Goal: Obtain resource: Obtain resource

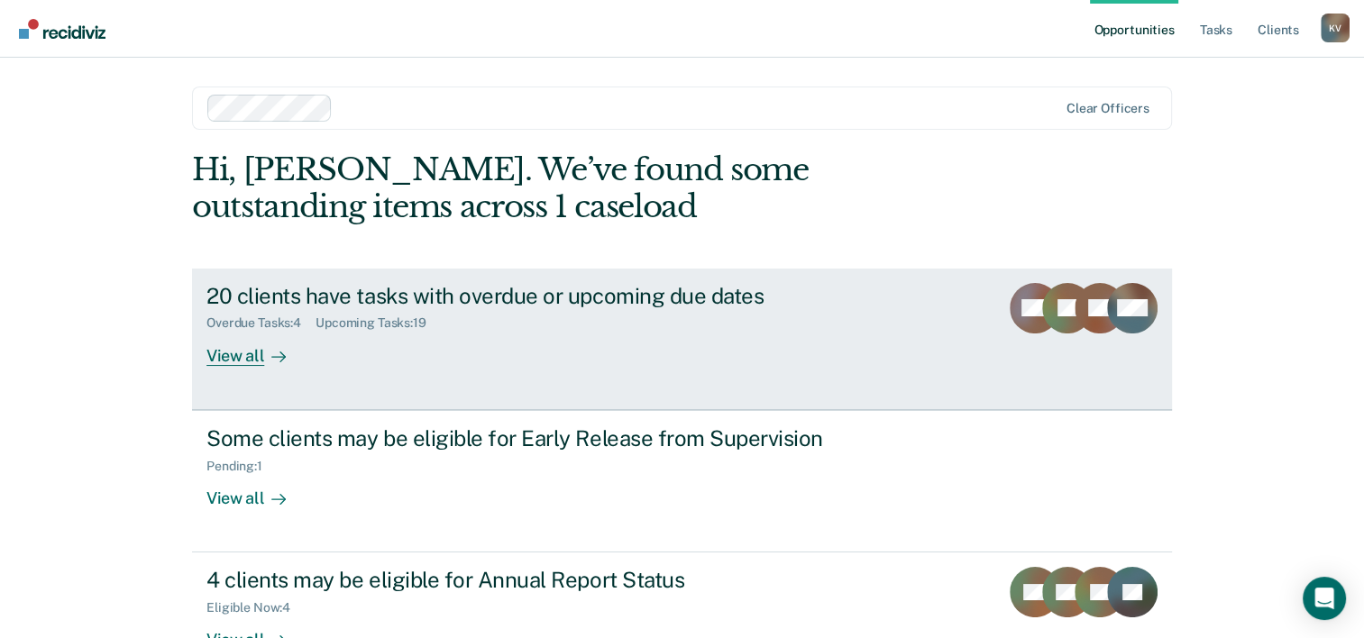
scroll to position [55, 0]
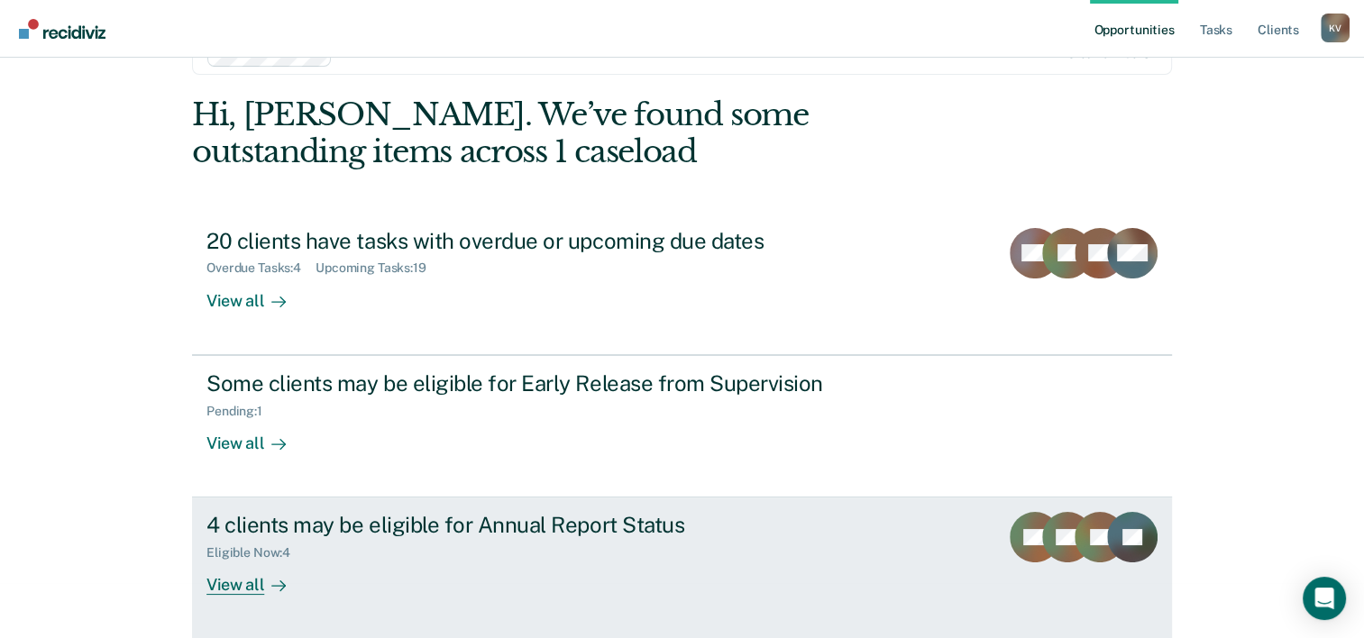
click at [242, 586] on div "View all" at bounding box center [256, 578] width 101 height 35
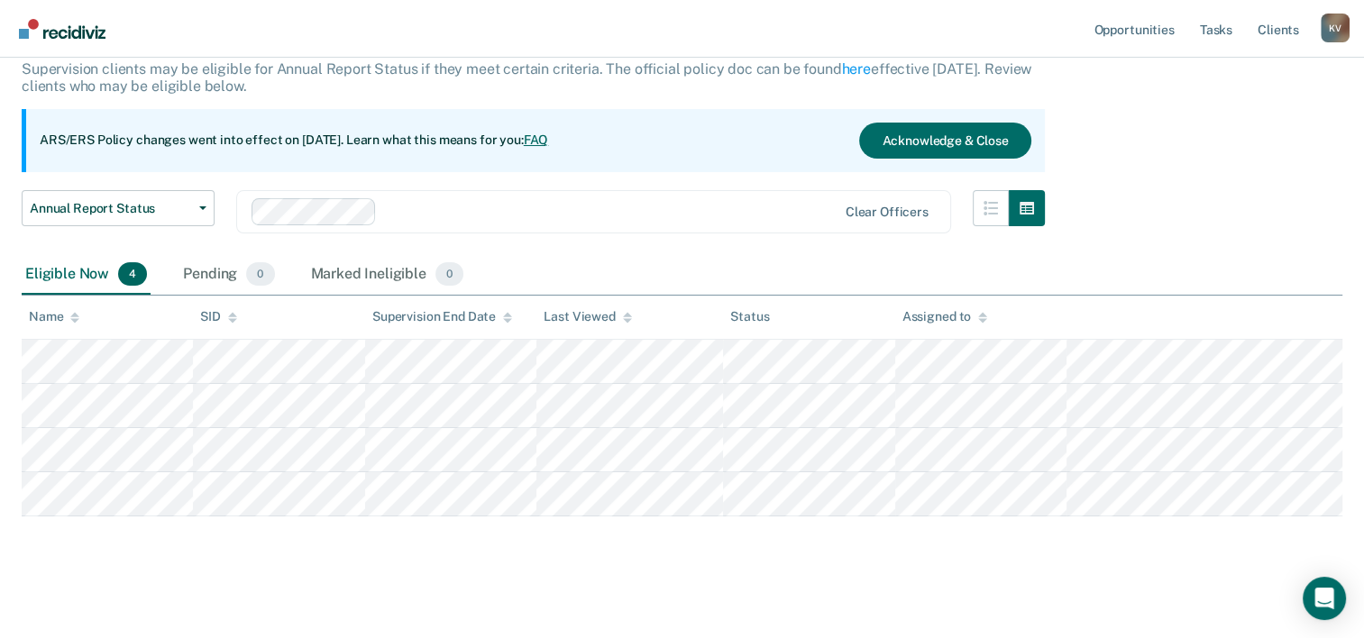
scroll to position [122, 0]
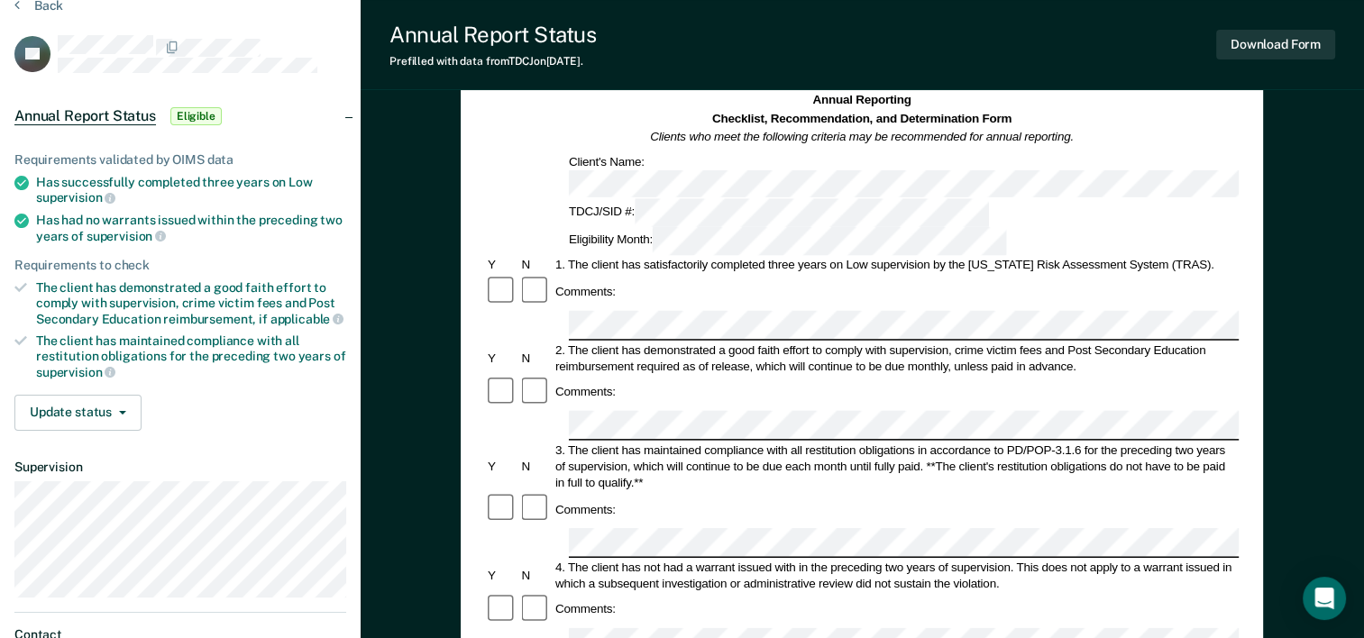
scroll to position [180, 0]
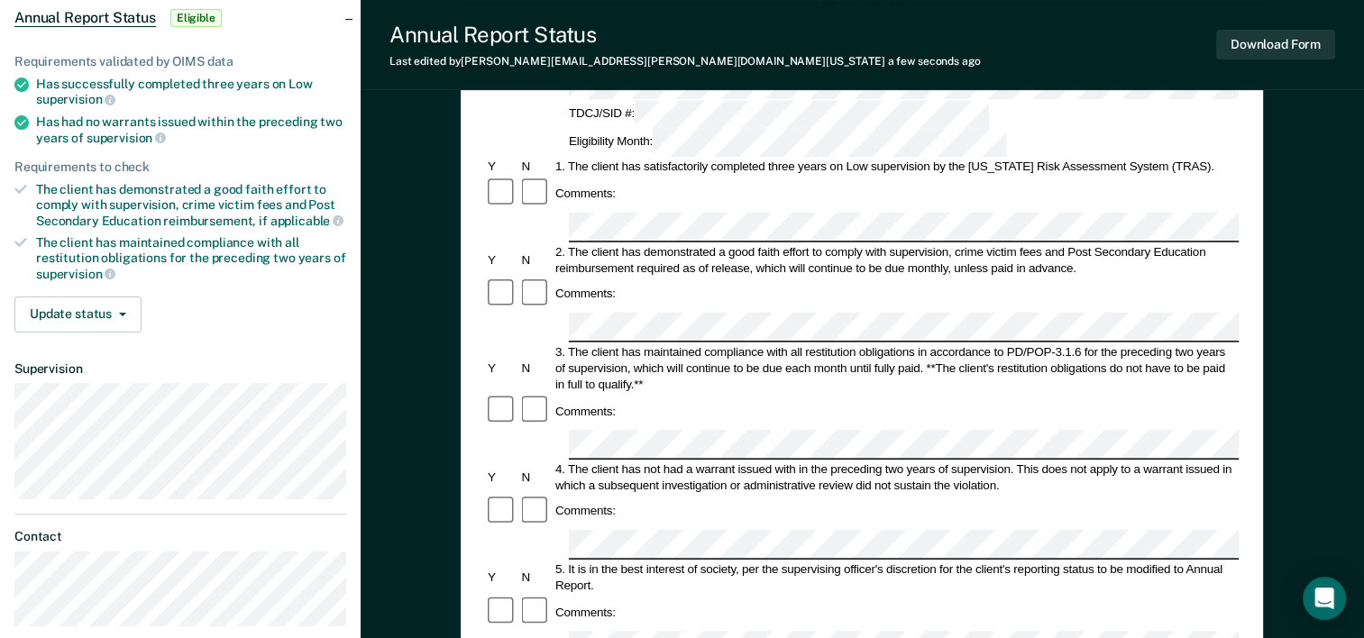
click at [480, 303] on div "Annual Reporting Checklist, Recommendation, and Determination Form Clients who …" at bounding box center [862, 492] width 802 height 1046
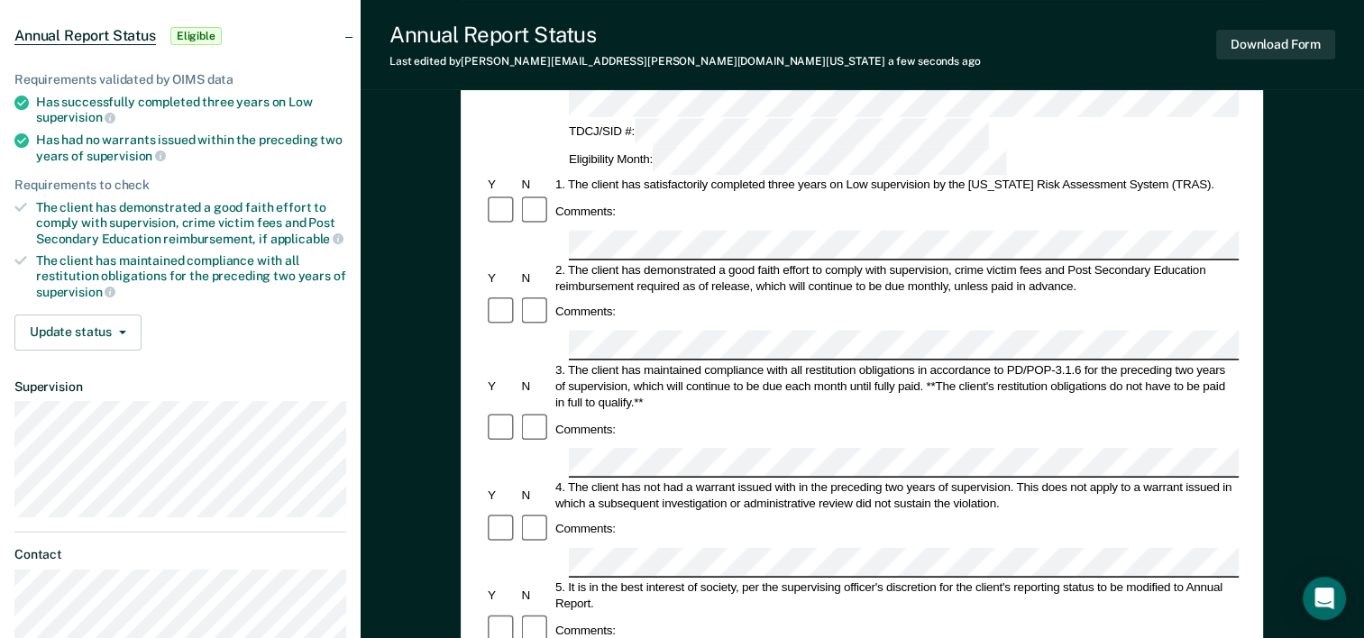
scroll to position [270, 0]
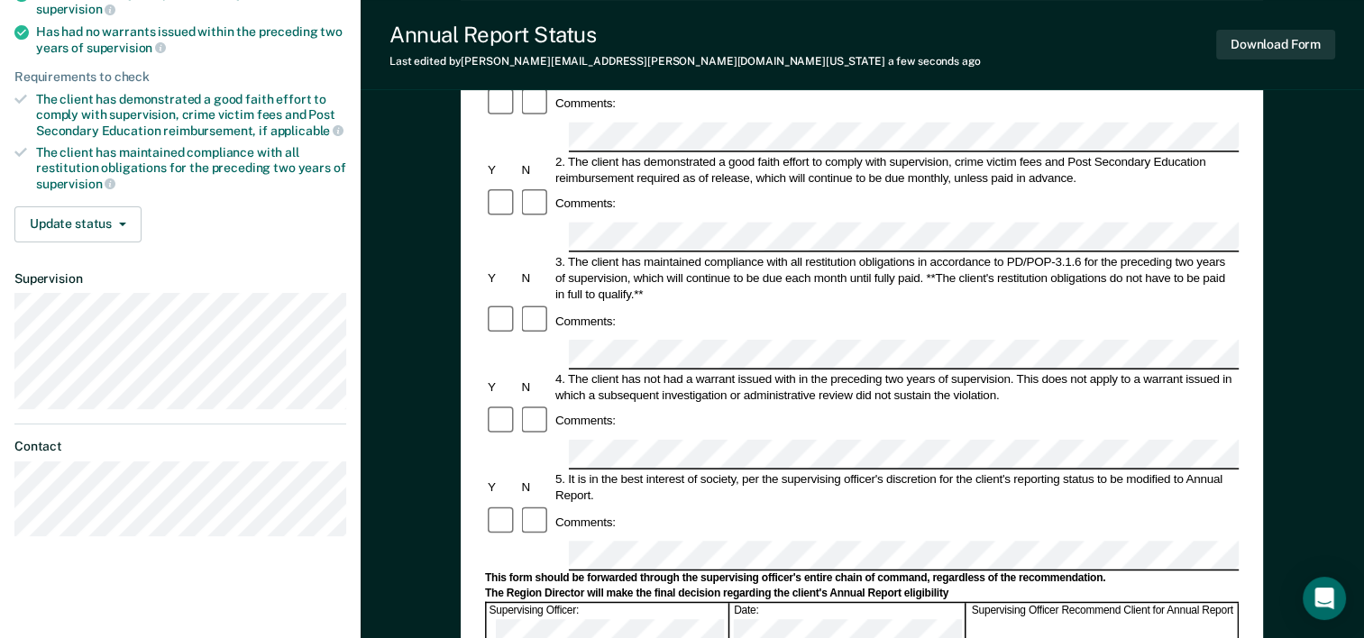
click at [541, 505] on div at bounding box center [535, 522] width 33 height 34
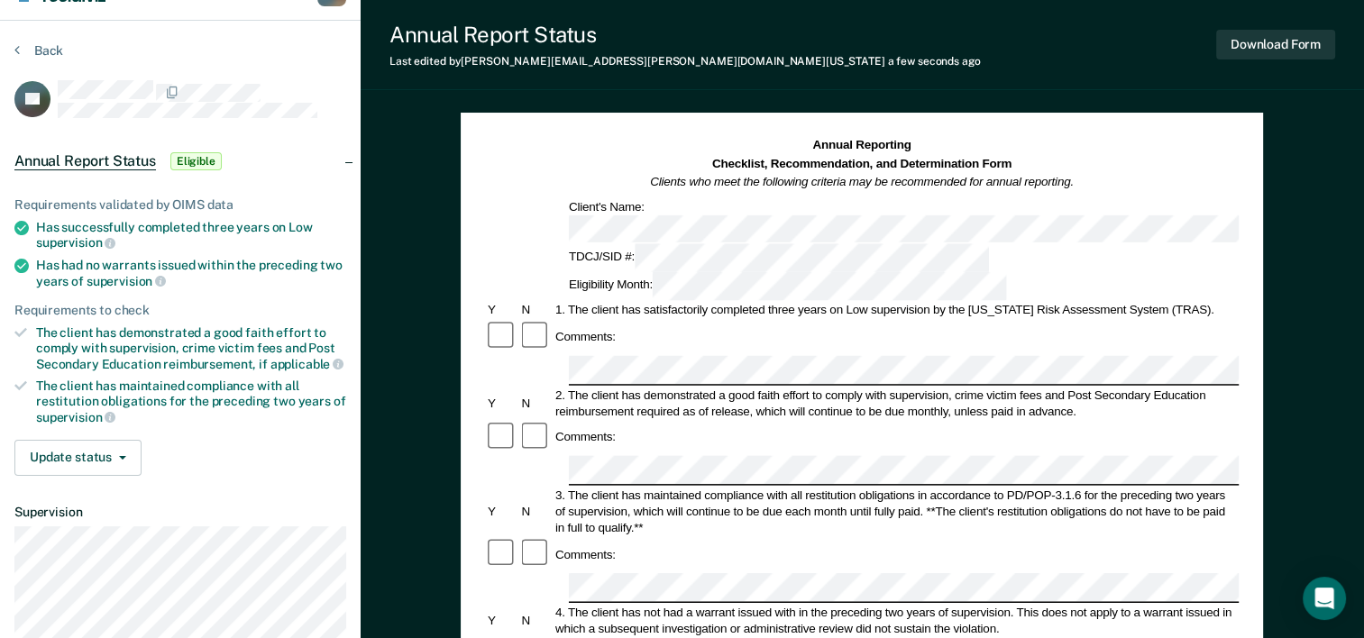
scroll to position [0, 0]
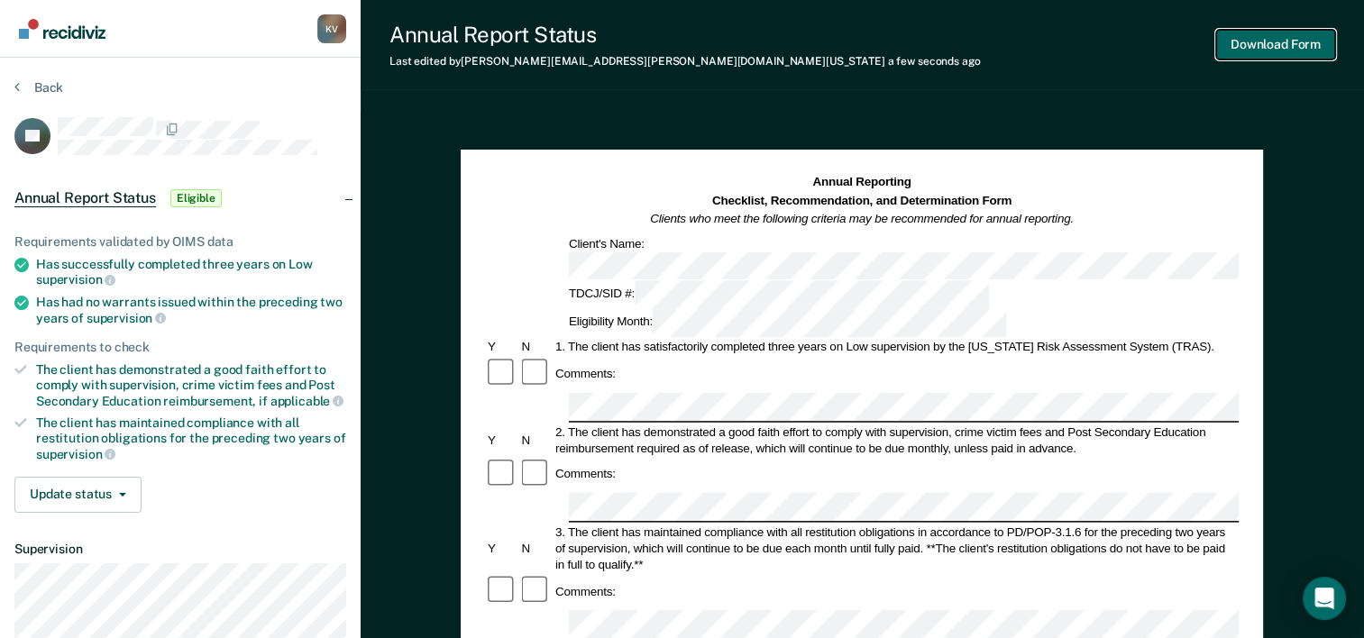
click at [1280, 54] on button "Download Form" at bounding box center [1275, 45] width 119 height 30
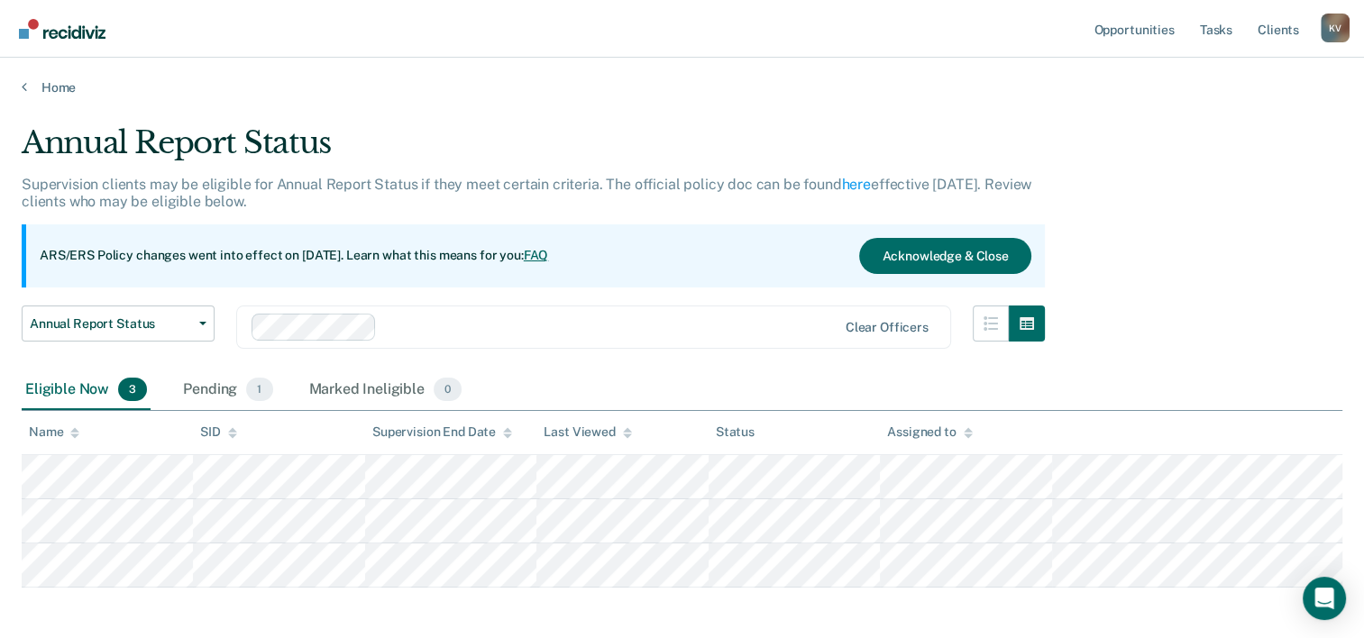
scroll to position [78, 0]
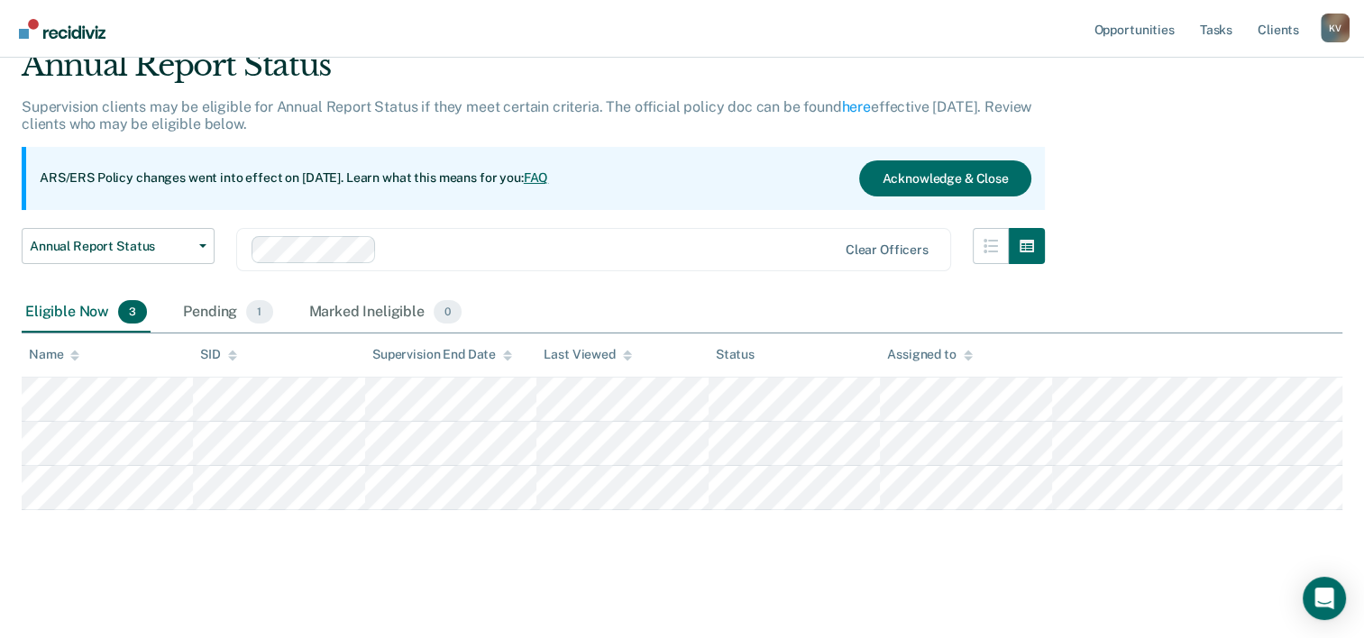
scroll to position [55, 0]
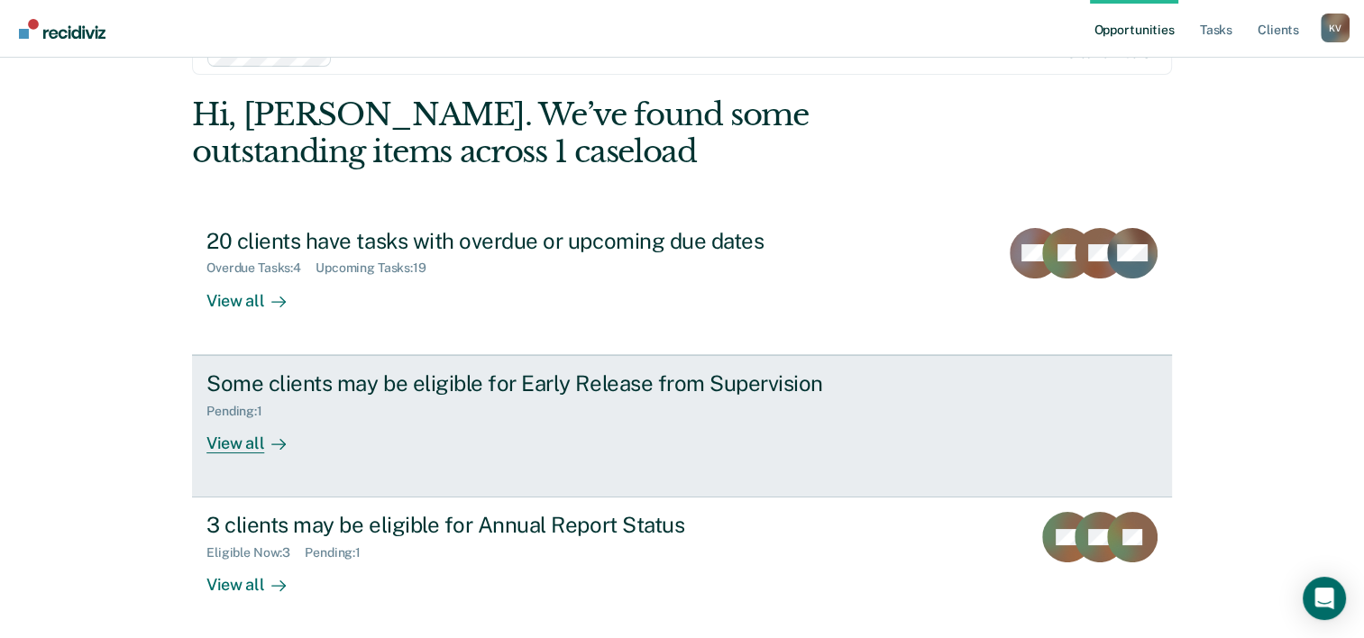
click at [238, 443] on div "View all" at bounding box center [256, 435] width 101 height 35
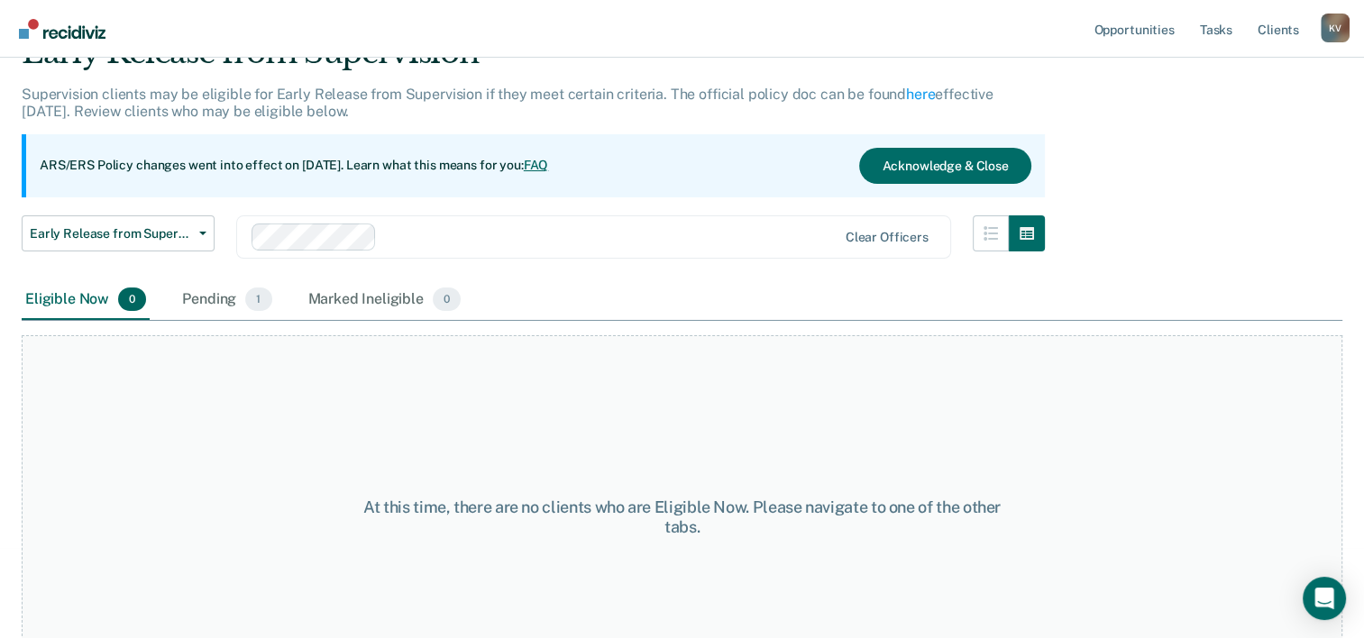
scroll to position [150, 0]
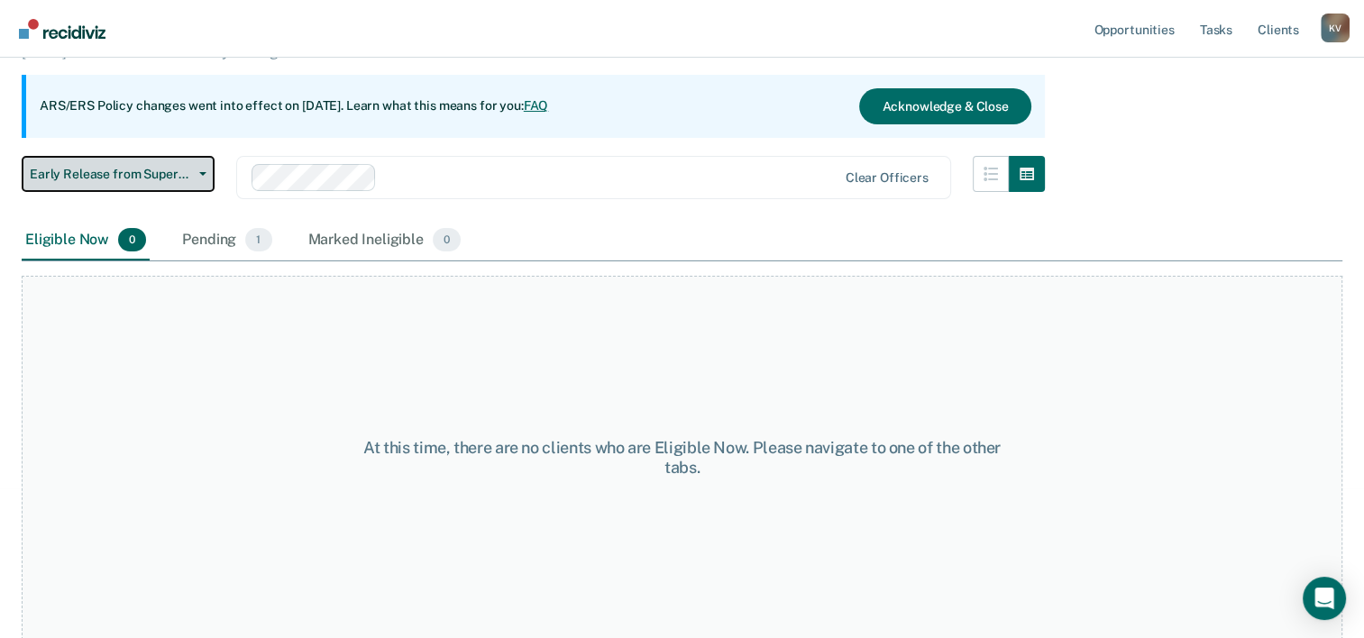
click at [195, 177] on button "Early Release from Supervision" at bounding box center [118, 174] width 193 height 36
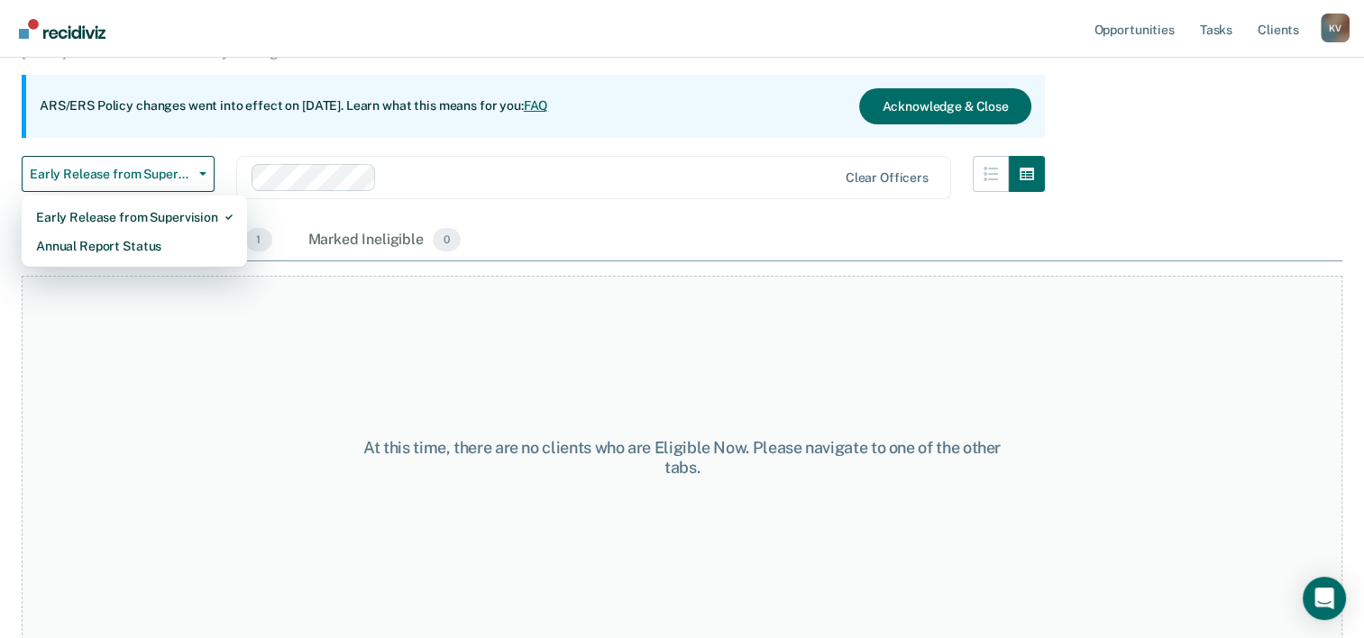
click at [552, 161] on div "Clear officers" at bounding box center [593, 177] width 715 height 43
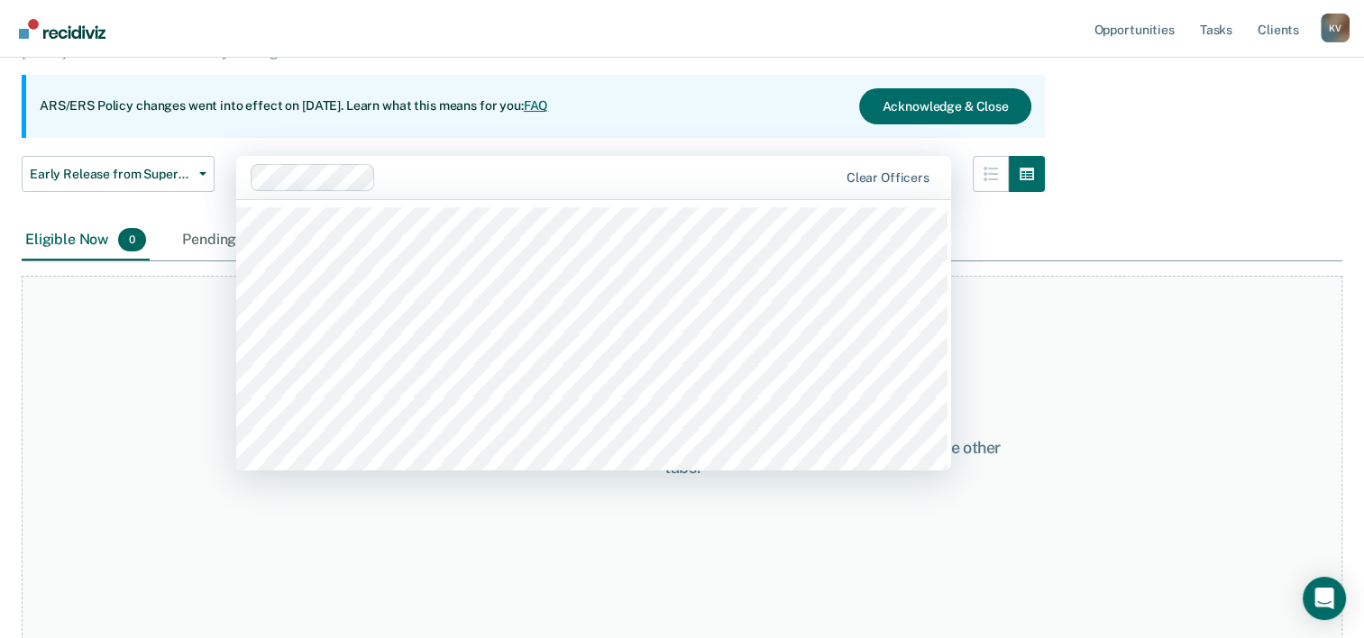
click at [703, 50] on nav "Opportunities Tasks Client s [PERSON_NAME] K V Profile How it works Log Out" at bounding box center [682, 29] width 1364 height 58
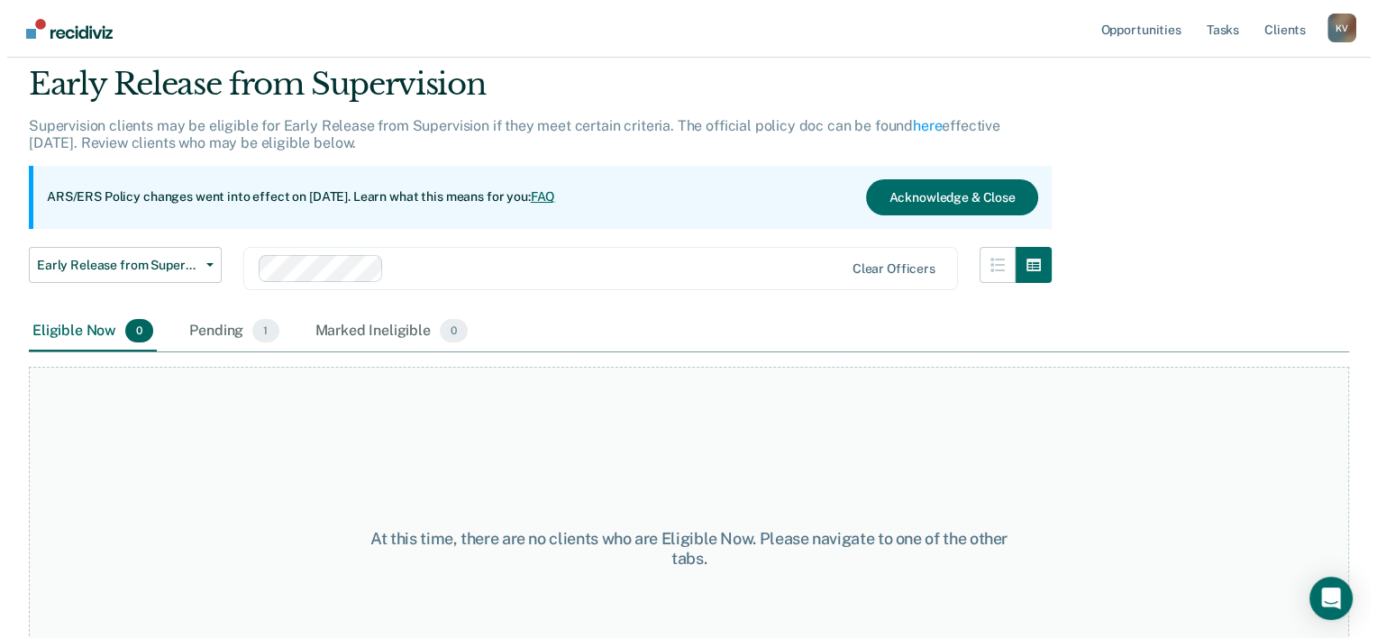
scroll to position [0, 0]
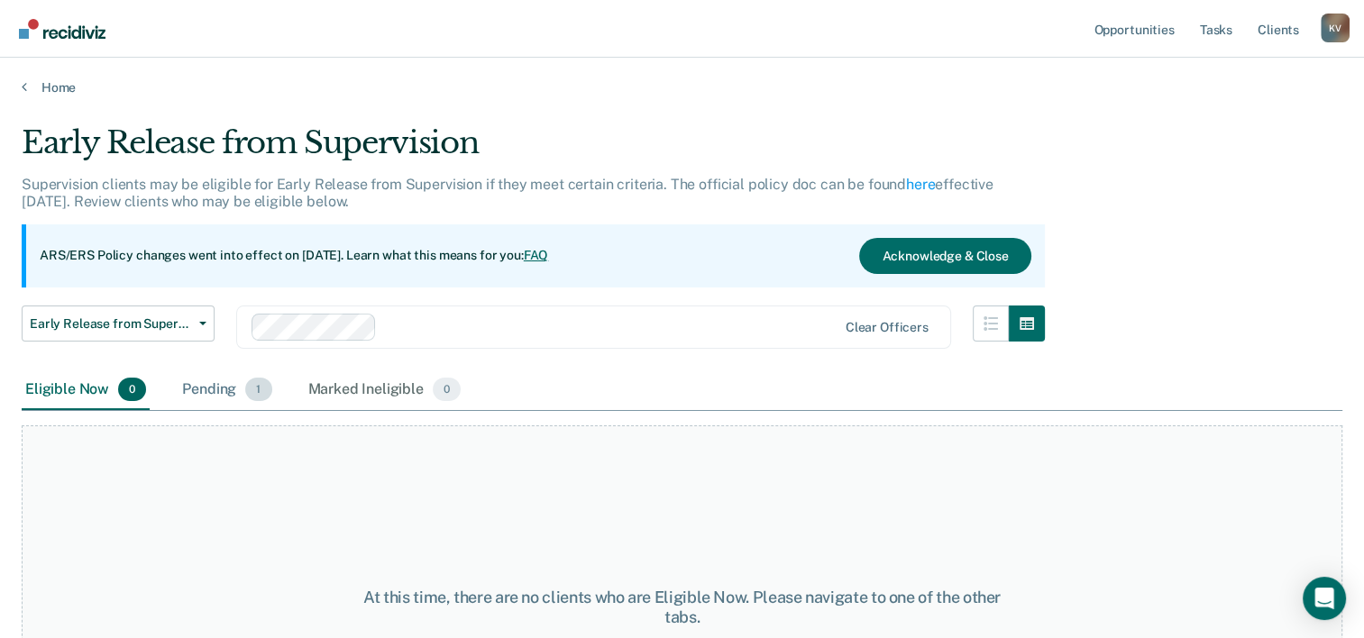
click at [220, 382] on div "Pending 1" at bounding box center [226, 390] width 96 height 40
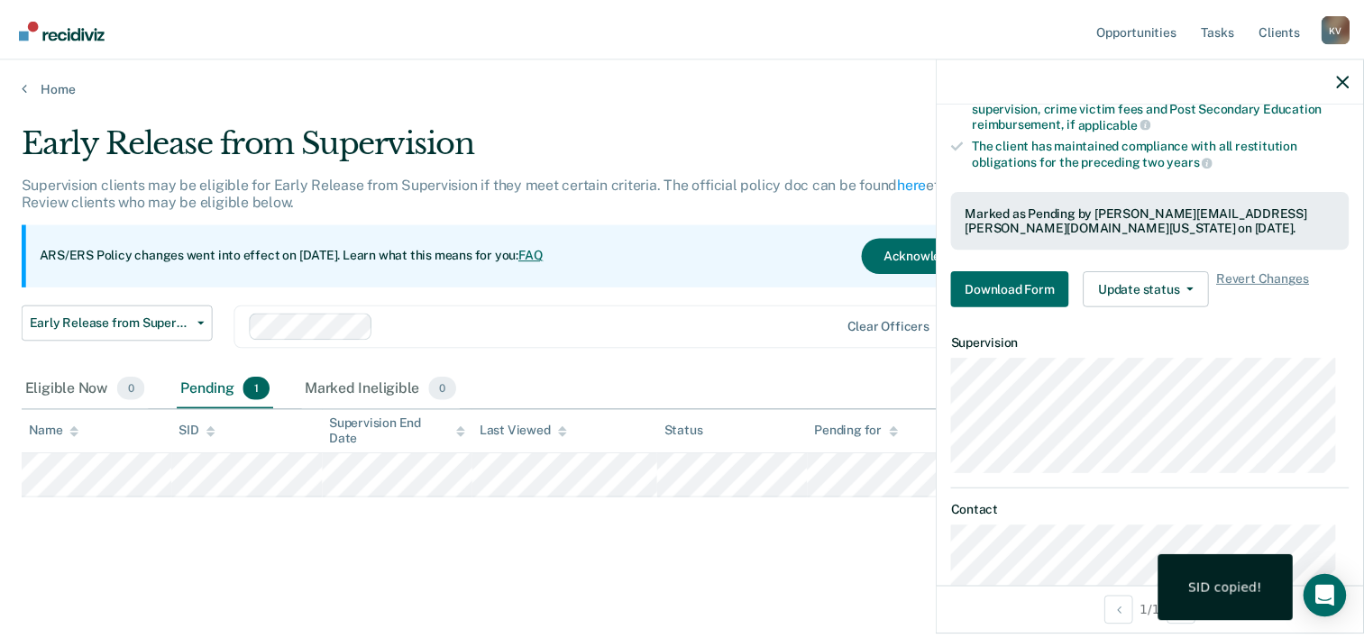
scroll to position [329, 0]
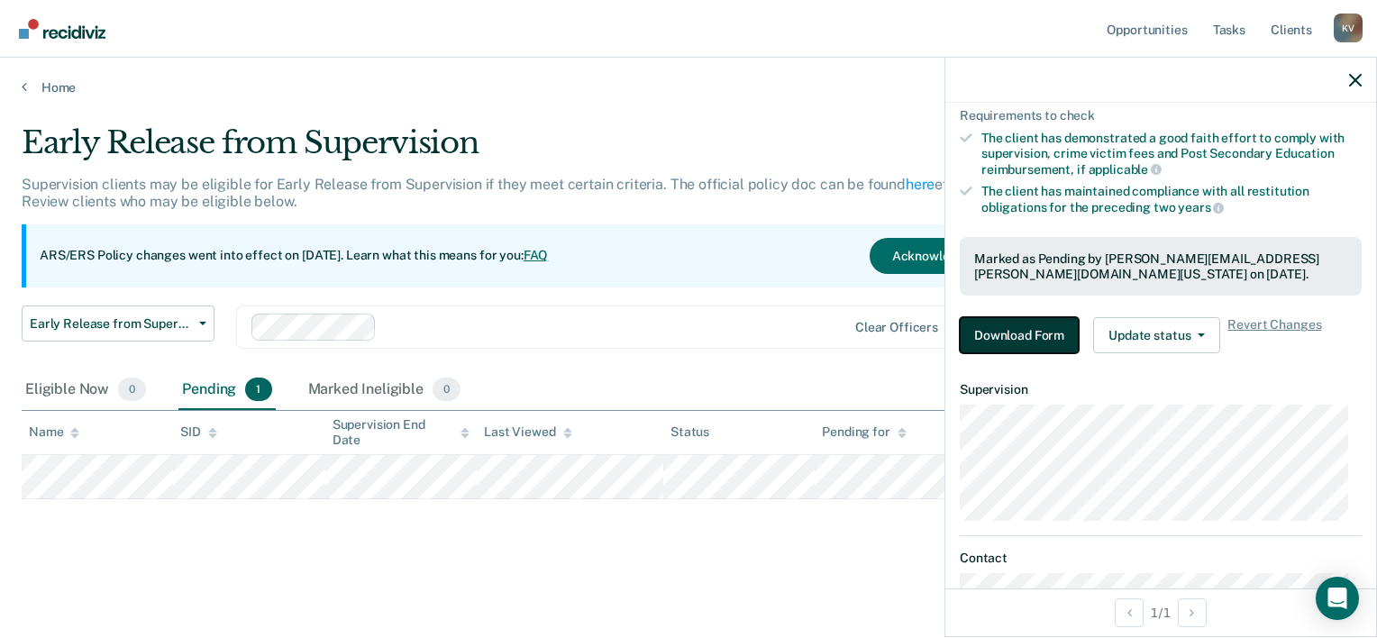
click at [1020, 323] on button "Download Form" at bounding box center [1019, 335] width 119 height 36
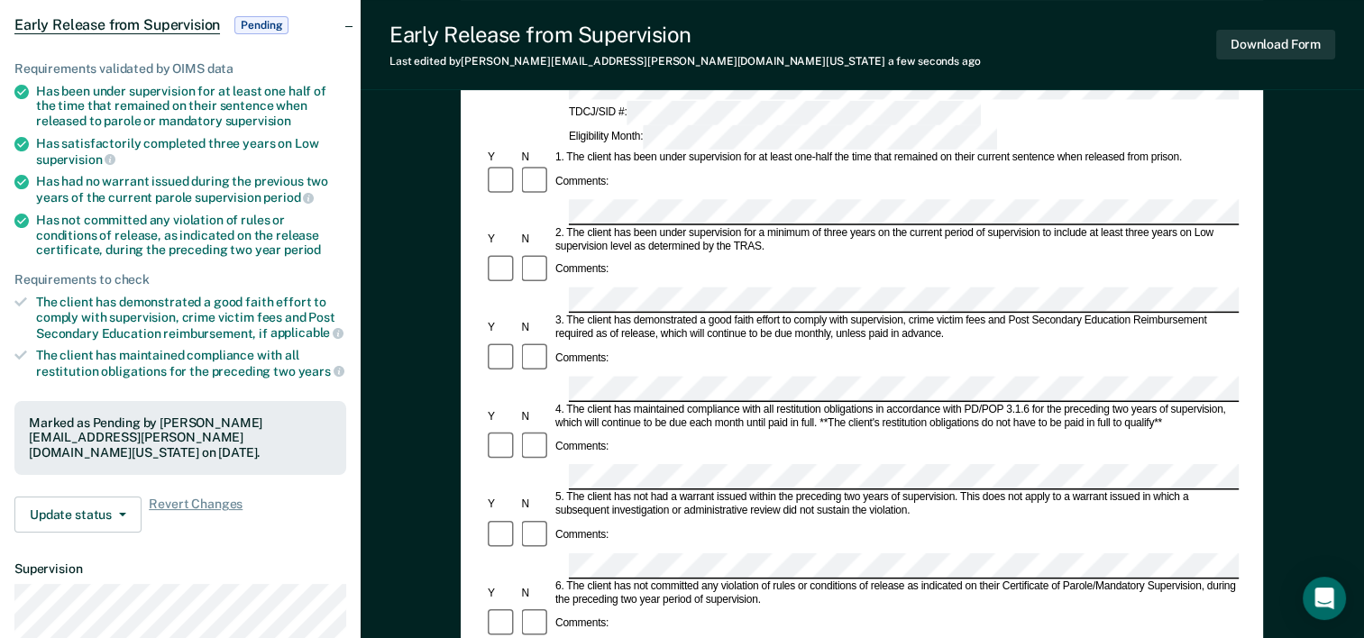
scroll to position [156, 0]
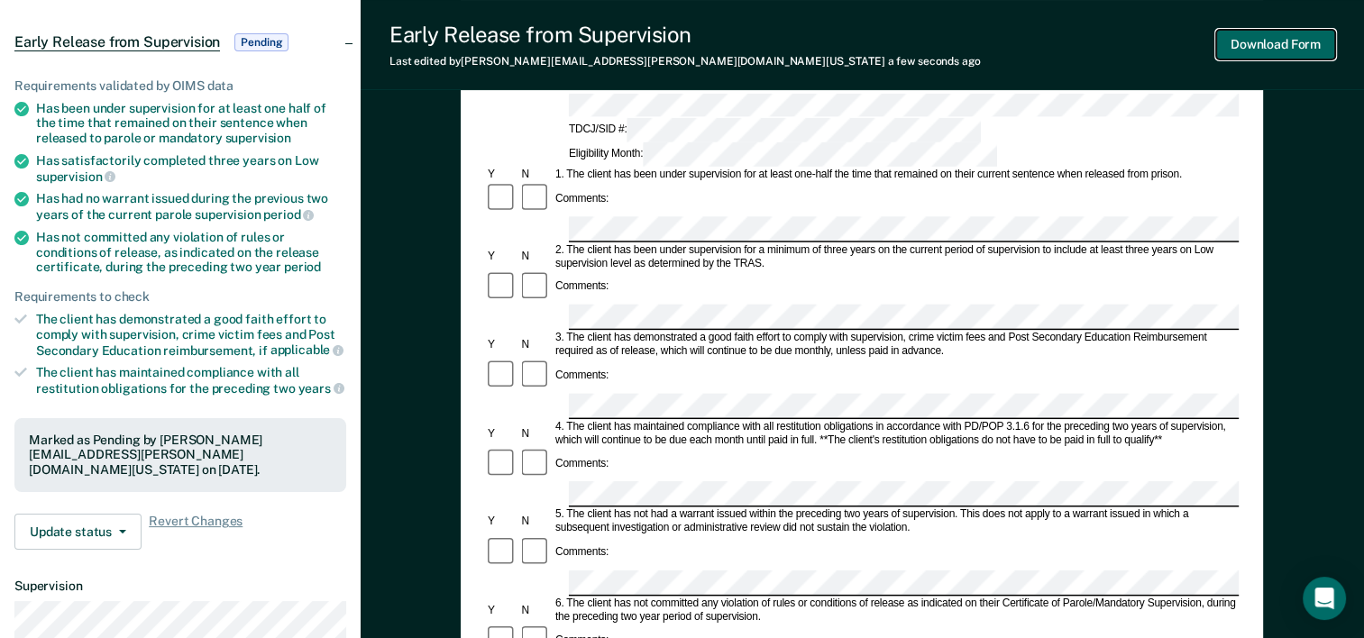
click at [1267, 38] on button "Download Form" at bounding box center [1275, 45] width 119 height 30
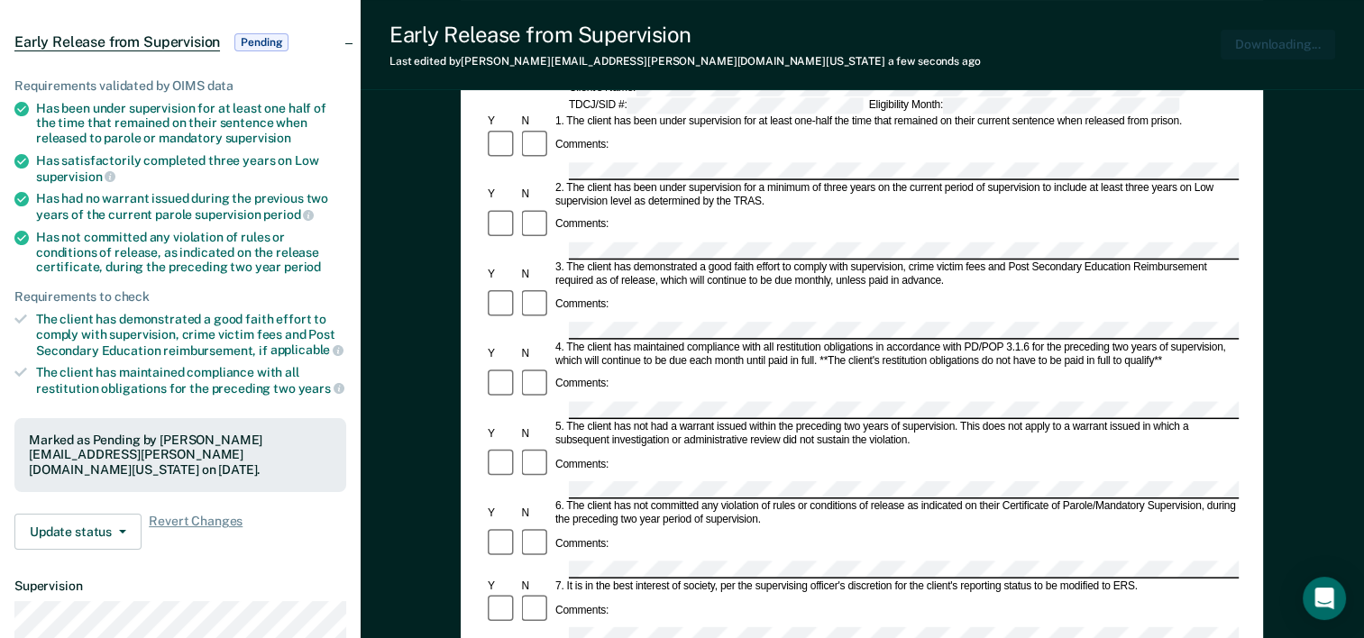
scroll to position [0, 0]
